Goal: Navigation & Orientation: Find specific page/section

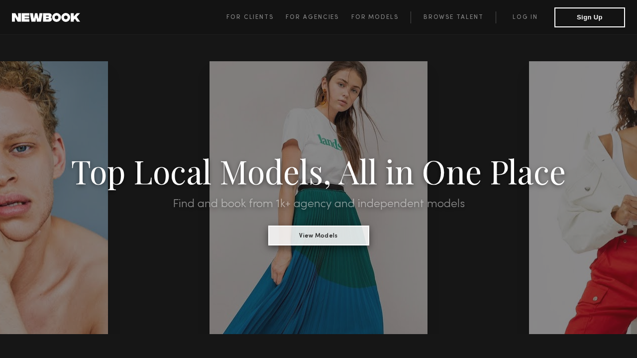
click at [305, 237] on button "View Models" at bounding box center [318, 235] width 101 height 20
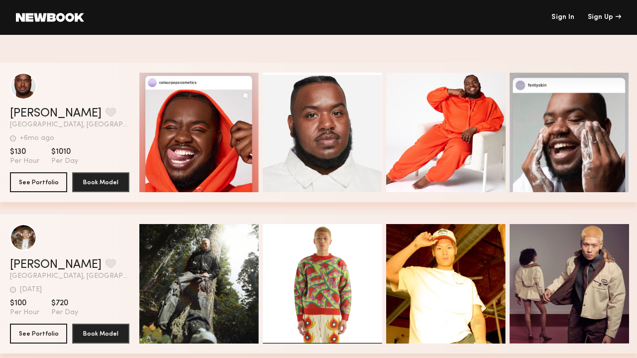
click at [561, 17] on link "Sign In" at bounding box center [562, 17] width 23 height 7
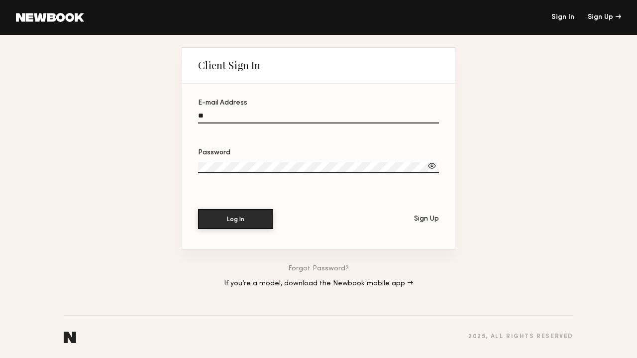
type input "*"
click at [502, 93] on div "Client Sign In E-mail Address Password Log In Sign Up Forgot Password? If you’r…" at bounding box center [318, 196] width 637 height 323
click at [246, 113] on input "E-mail Address Required" at bounding box center [318, 117] width 241 height 11
type input "**********"
click at [235, 218] on button "Log In" at bounding box center [235, 219] width 75 height 20
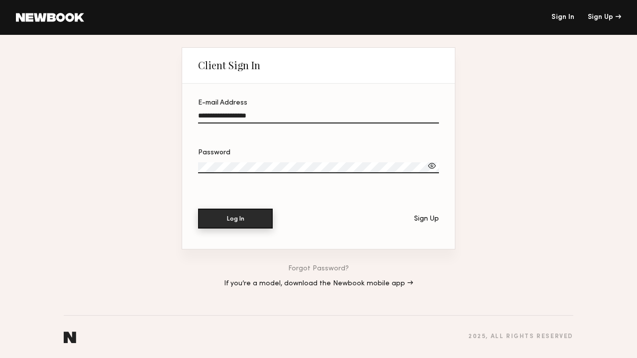
click at [246, 217] on button "Log In" at bounding box center [235, 218] width 75 height 20
click at [65, 11] on header "Sign In Sign Up" at bounding box center [318, 17] width 637 height 35
click at [60, 22] on header "Sign In Sign Up" at bounding box center [318, 17] width 637 height 35
drag, startPoint x: 58, startPoint y: 21, endPoint x: 65, endPoint y: 16, distance: 8.2
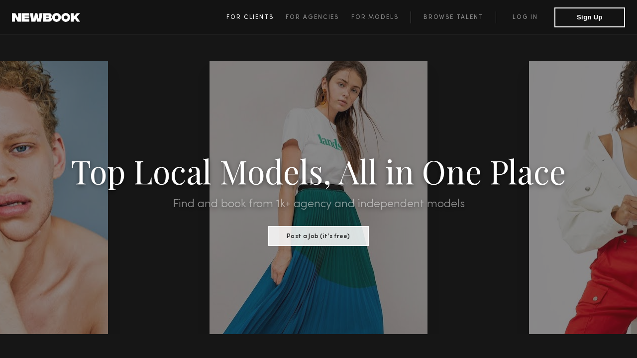
click at [268, 17] on span "For Clients" at bounding box center [249, 17] width 47 height 6
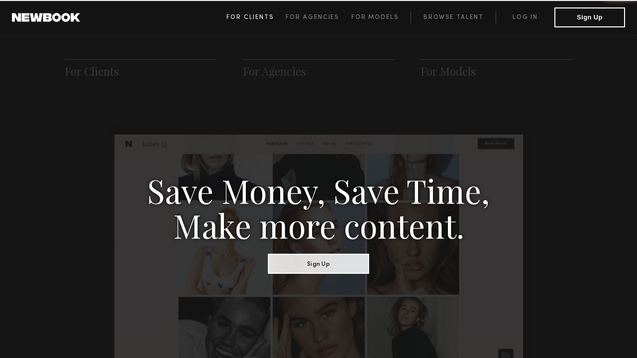
scroll to position [496, 0]
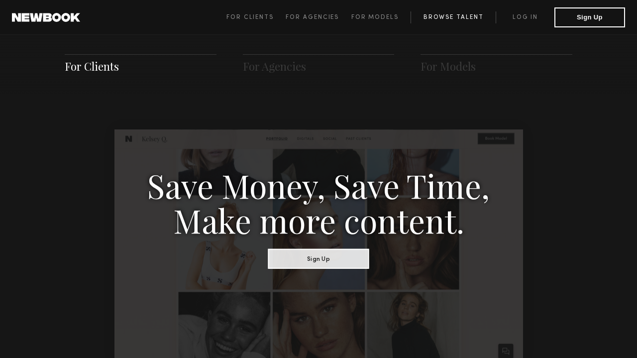
click at [448, 15] on link "Browse Talent" at bounding box center [452, 17] width 85 height 12
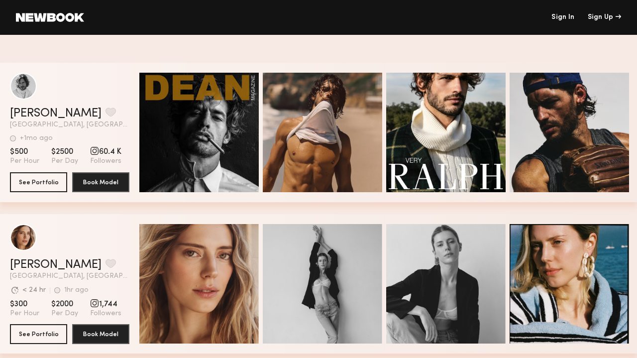
click at [75, 17] on link at bounding box center [50, 17] width 68 height 9
